Goal: Transaction & Acquisition: Download file/media

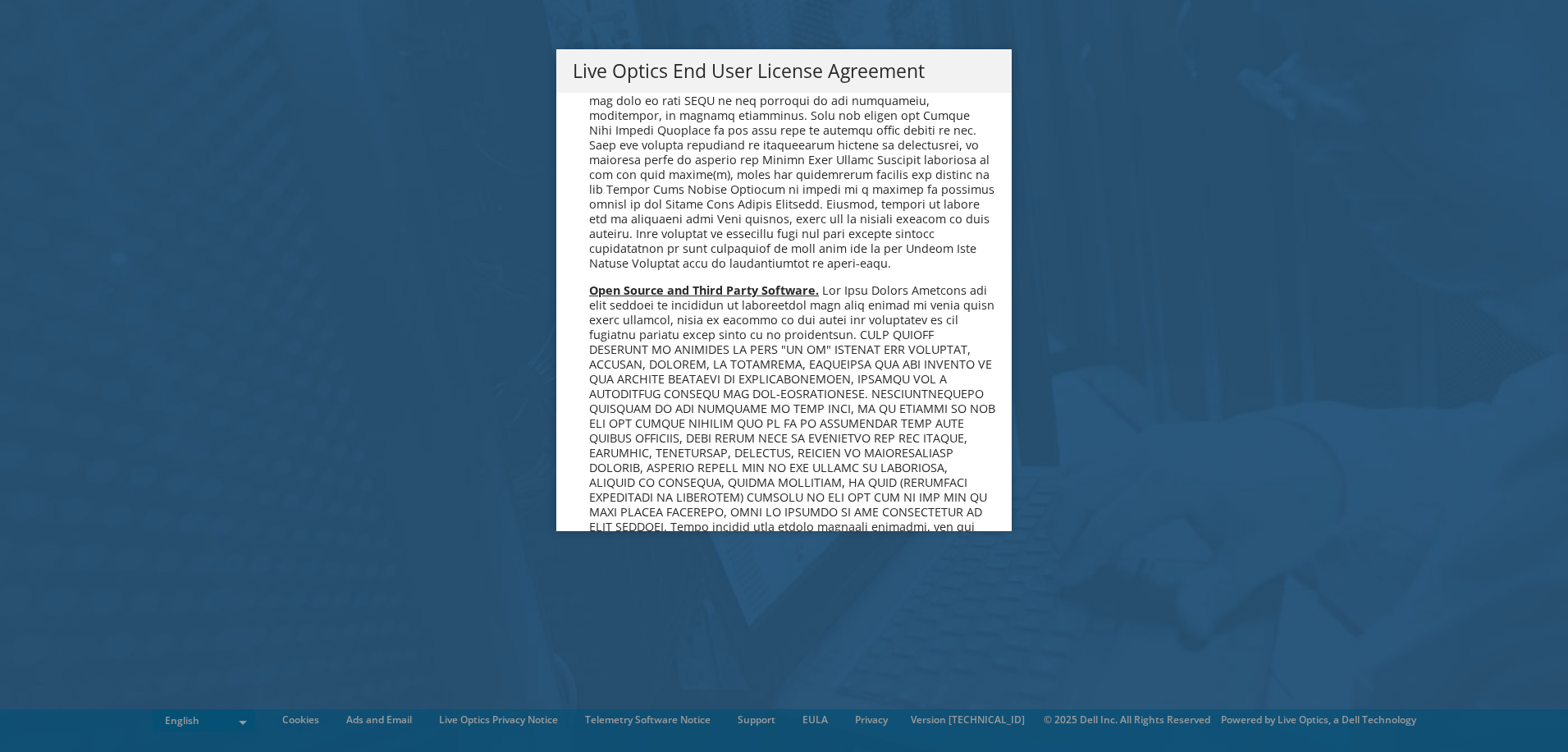
scroll to position [6207, 0]
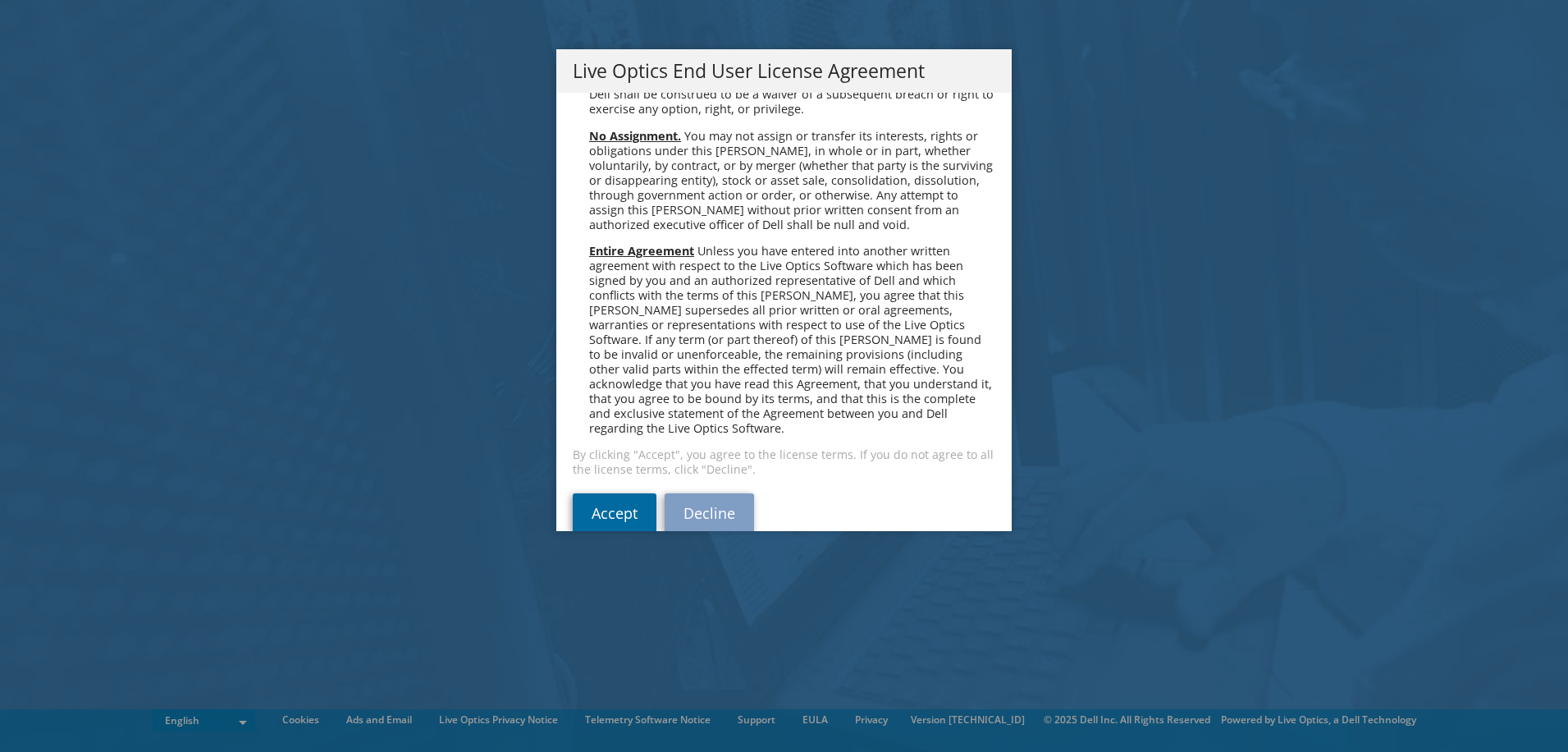
click at [612, 493] on link "Accept" at bounding box center [614, 512] width 84 height 39
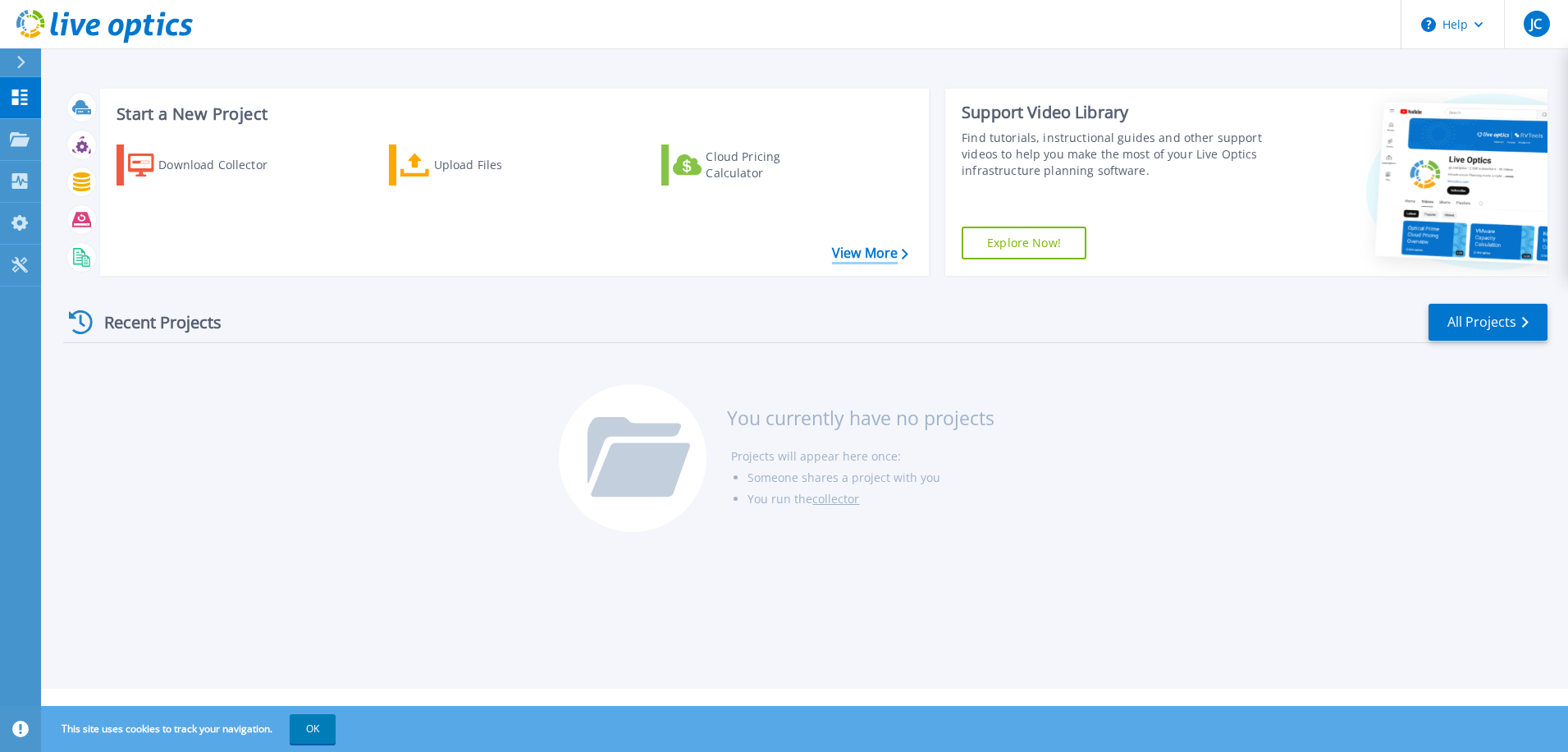
click at [863, 256] on link "View More" at bounding box center [869, 252] width 76 height 16
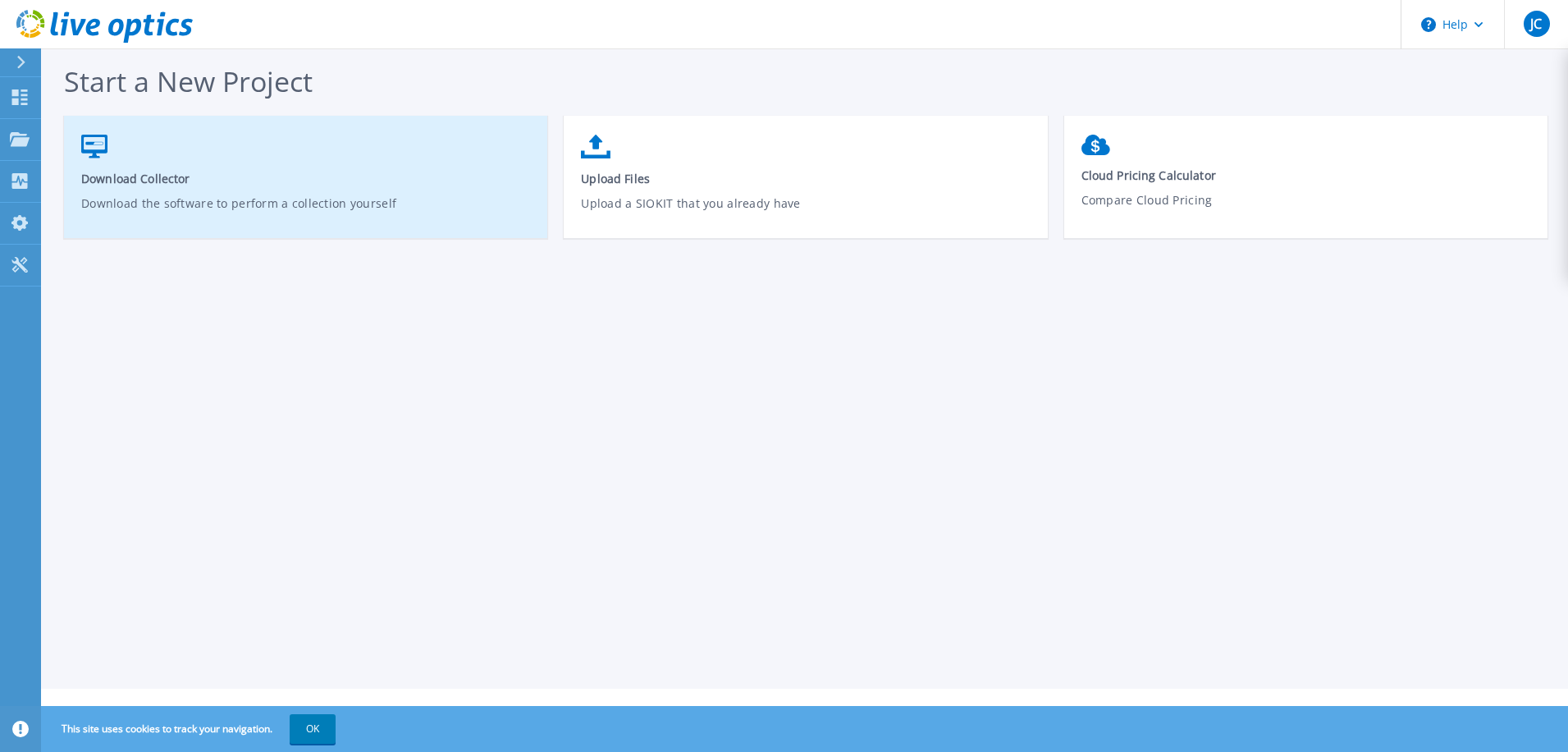
click at [150, 186] on span "Download Collector" at bounding box center [306, 178] width 450 height 16
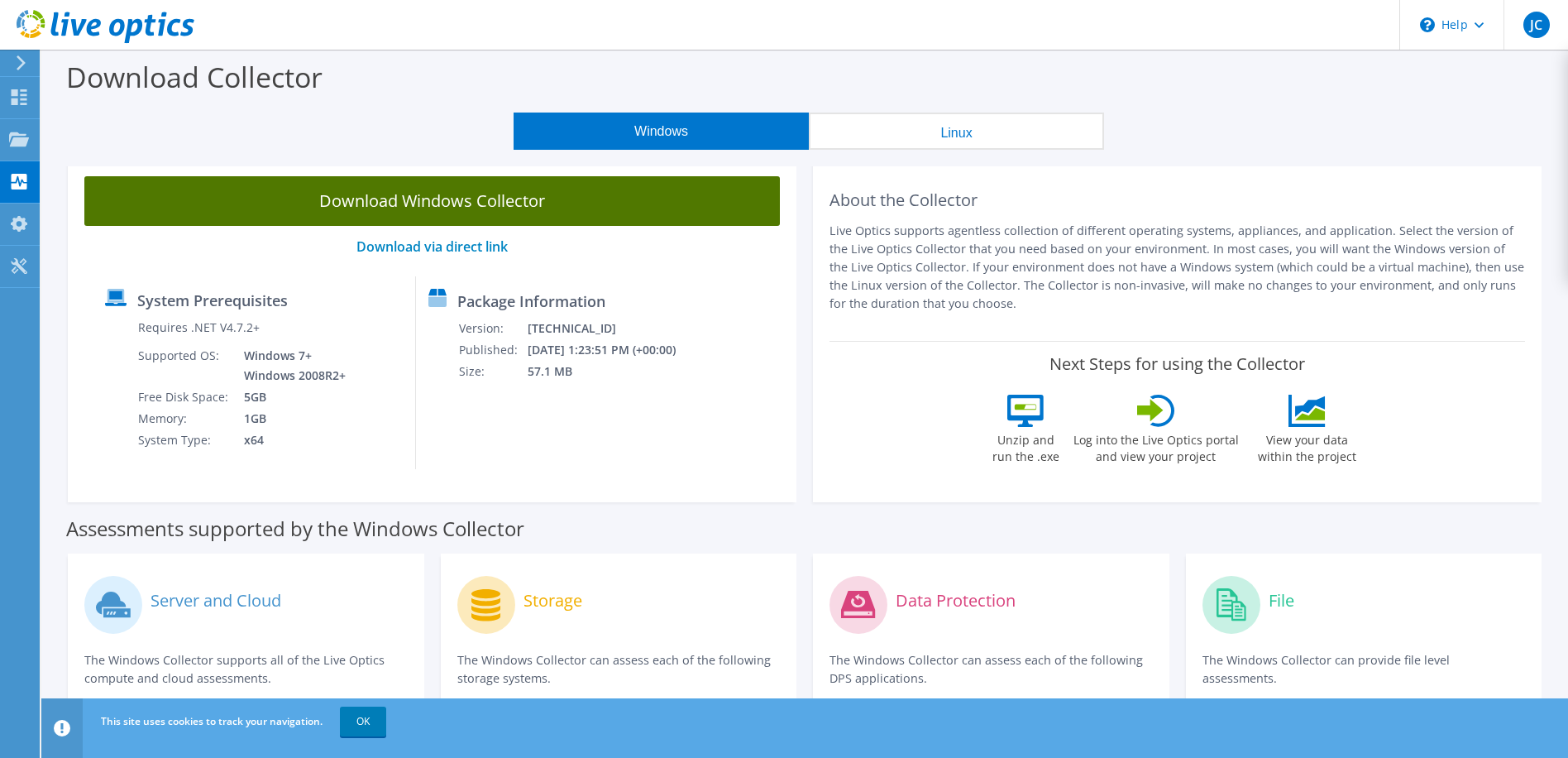
click at [389, 203] on link "Download Windows Collector" at bounding box center [432, 201] width 696 height 50
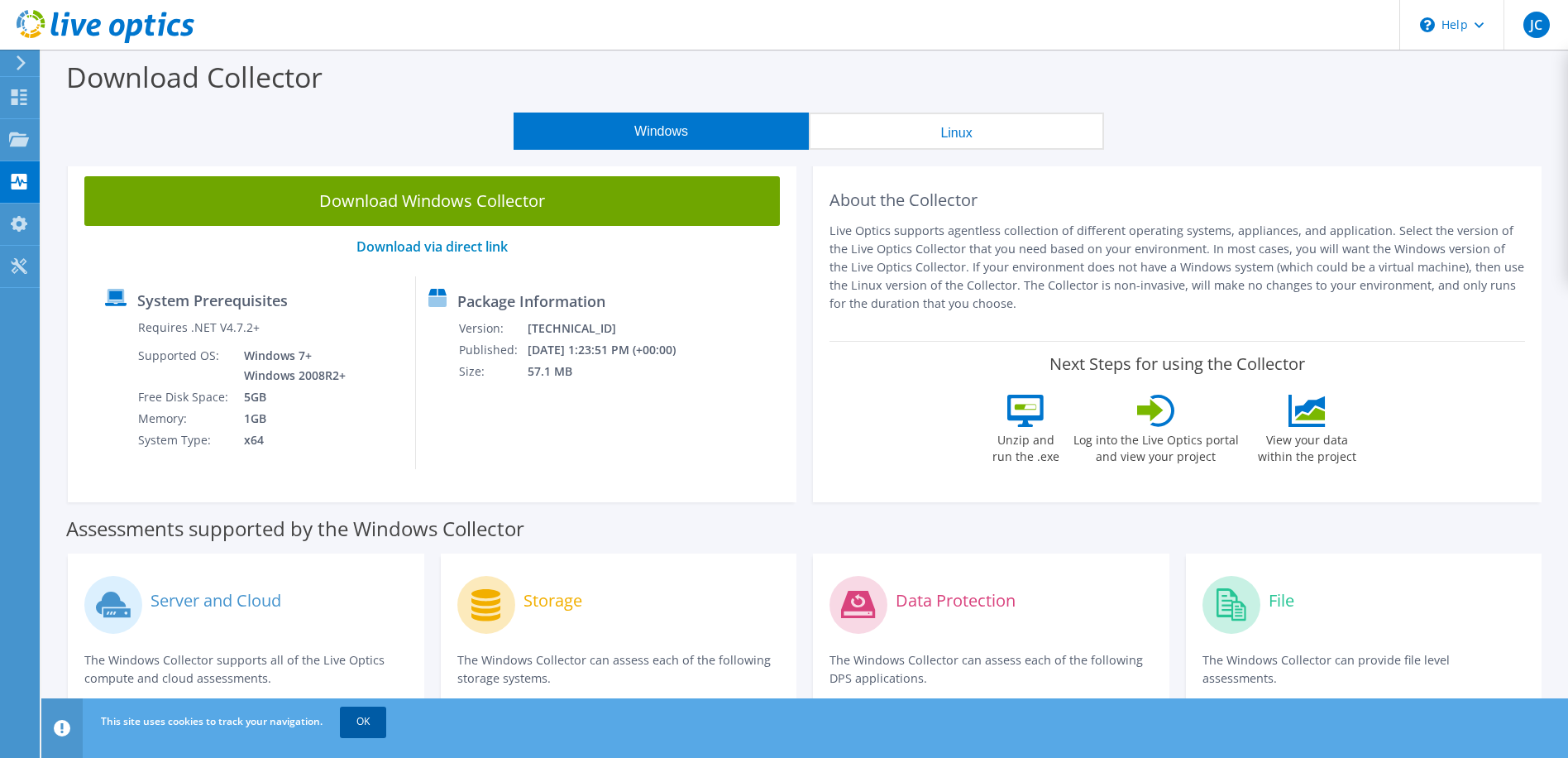
click at [359, 725] on link "OK" at bounding box center [363, 721] width 46 height 30
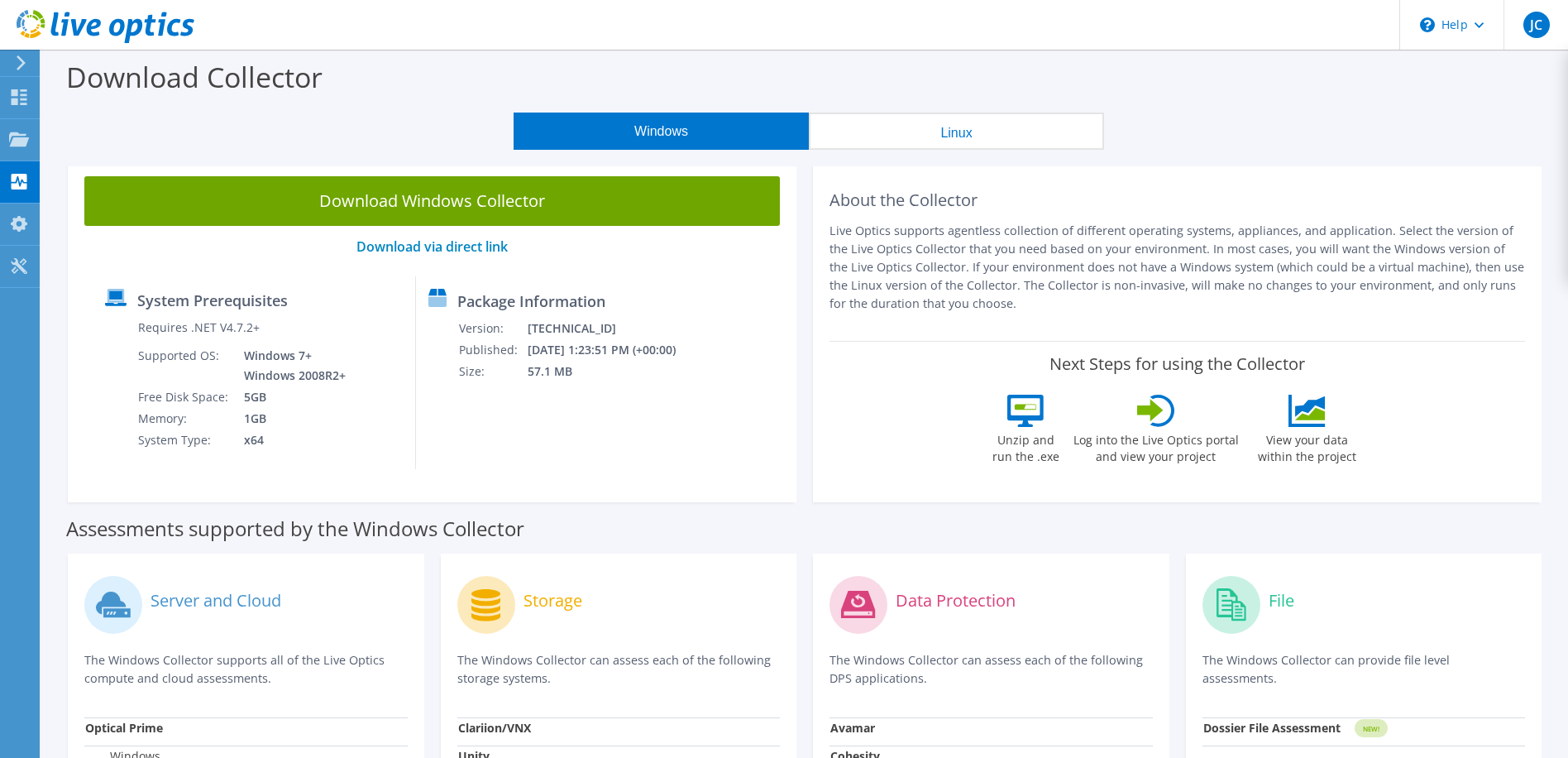
click at [124, 136] on div "Windows Linux" at bounding box center [808, 131] width 1502 height 37
click at [73, 176] on div "Collectors" at bounding box center [84, 182] width 90 height 41
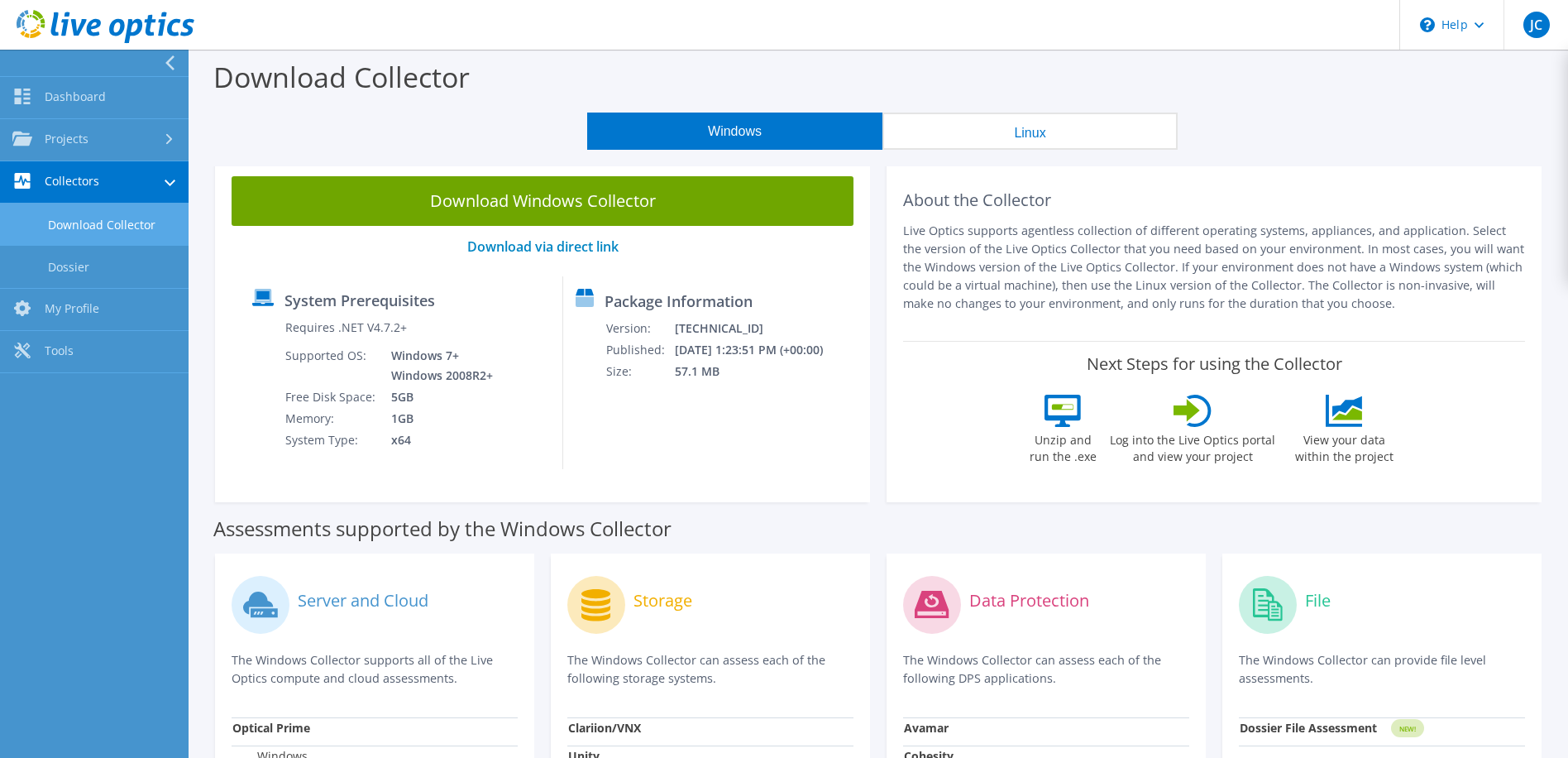
click at [394, 122] on div "Windows Linux" at bounding box center [883, 131] width 1355 height 37
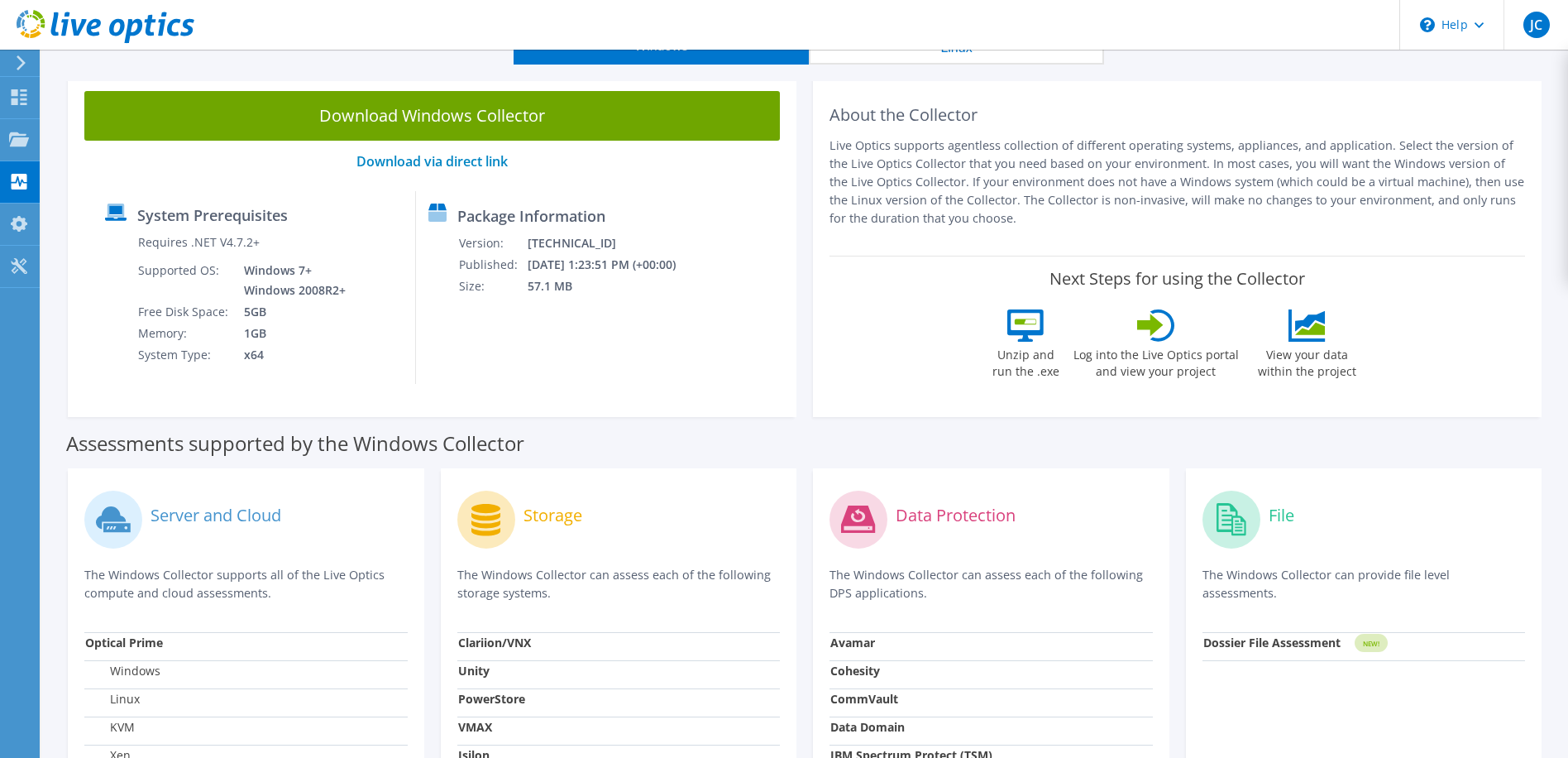
scroll to position [248, 0]
